Goal: Task Accomplishment & Management: Complete application form

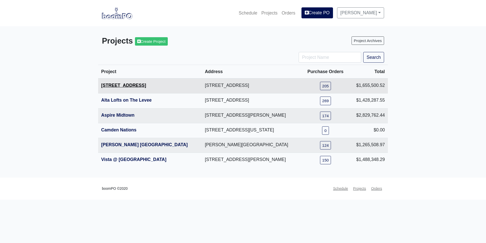
click at [122, 87] on link "[STREET_ADDRESS]" at bounding box center [123, 85] width 45 height 5
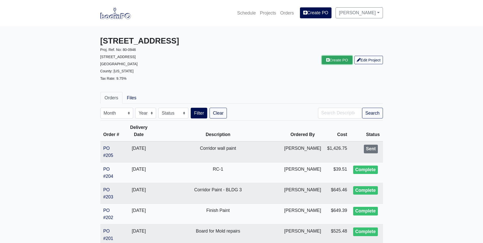
click at [333, 59] on link "Create PO" at bounding box center [337, 60] width 31 height 8
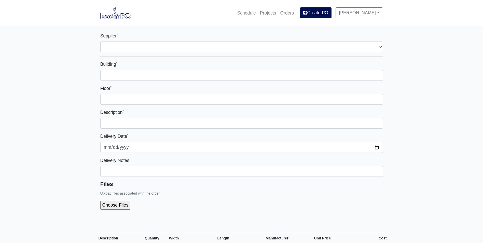
select select
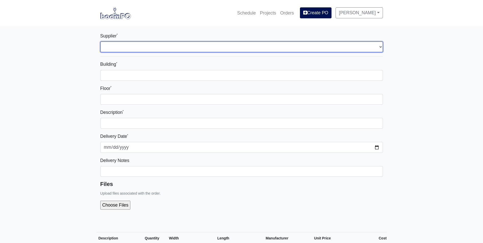
click at [160, 48] on select "Select one... L&W Supply - Nashville, TN (Cowan St.) Benefast - Nashville, TN S…" at bounding box center [241, 46] width 282 height 11
select select "11"
click at [100, 41] on select "Select one... L&W Supply - Nashville, TN (Cowan St.) Benefast - Nashville, TN S…" at bounding box center [241, 46] width 282 height 11
select select
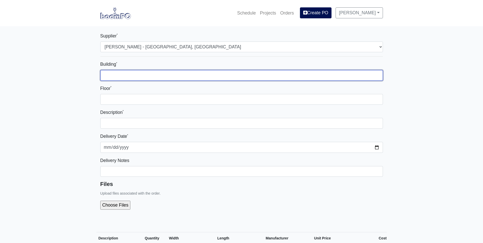
click at [116, 72] on input "Building *" at bounding box center [241, 75] width 282 height 11
click at [126, 75] on input "Building 1" at bounding box center [241, 75] width 282 height 11
type input "Building 3"
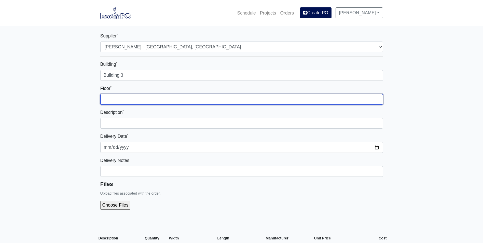
click at [112, 97] on input "Floor *" at bounding box center [241, 99] width 282 height 11
type input "Level 1"
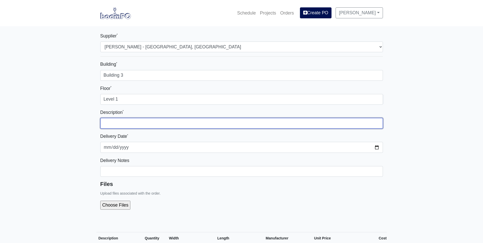
click at [109, 124] on input "text" at bounding box center [241, 123] width 282 height 11
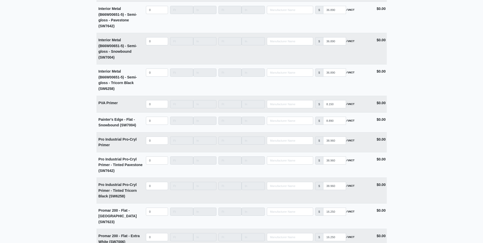
scroll to position [1705, 0]
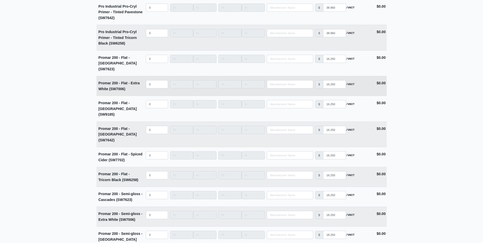
type input "Final Paint - BLDG 3"
select select
click at [153, 80] on input "quantity" at bounding box center [157, 84] width 22 height 8
type input "4"
select select
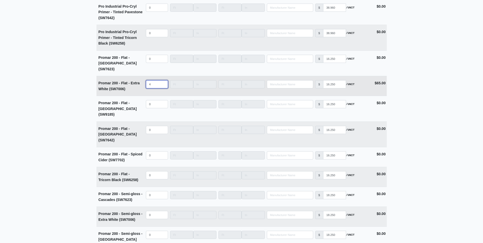
type input "40"
select select
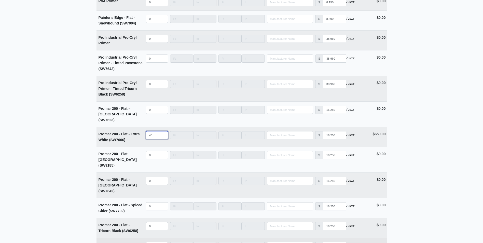
scroll to position [1603, 0]
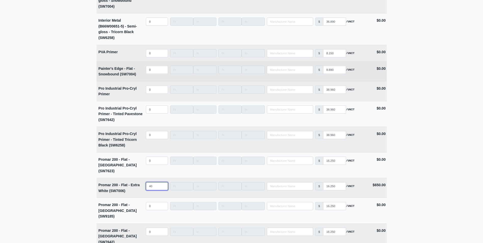
type input "40"
select select
click at [150, 70] on input "quantity" at bounding box center [157, 70] width 22 height 8
type input "5"
select select
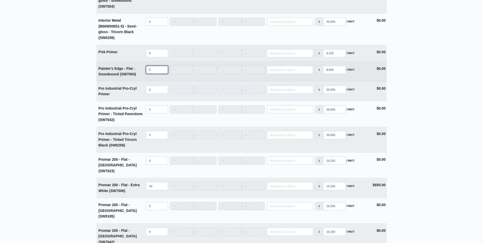
type input "50"
select select
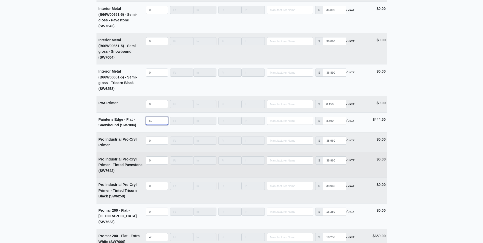
scroll to position [1527, 0]
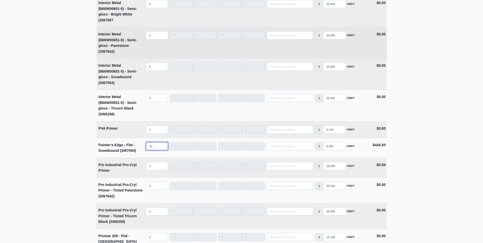
type input "50"
select select
click at [155, 33] on input "quantity" at bounding box center [157, 35] width 22 height 8
type input "3"
select select
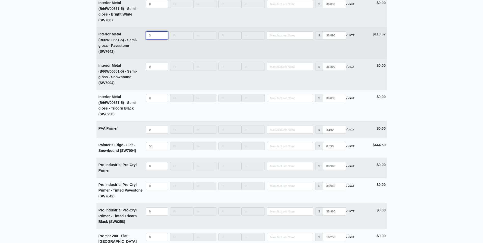
select select
type input "5"
select select
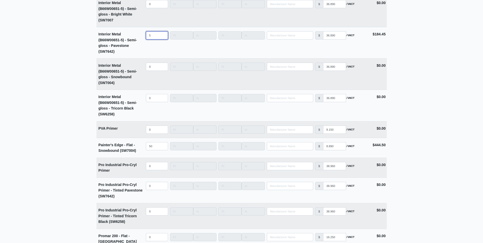
type input "5"
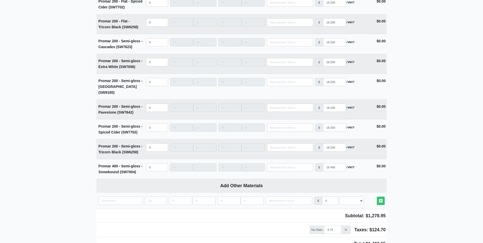
scroll to position [1889, 0]
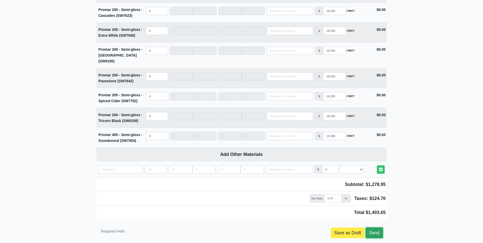
click at [377, 227] on link "Send" at bounding box center [373, 232] width 17 height 11
